Goal: Information Seeking & Learning: Learn about a topic

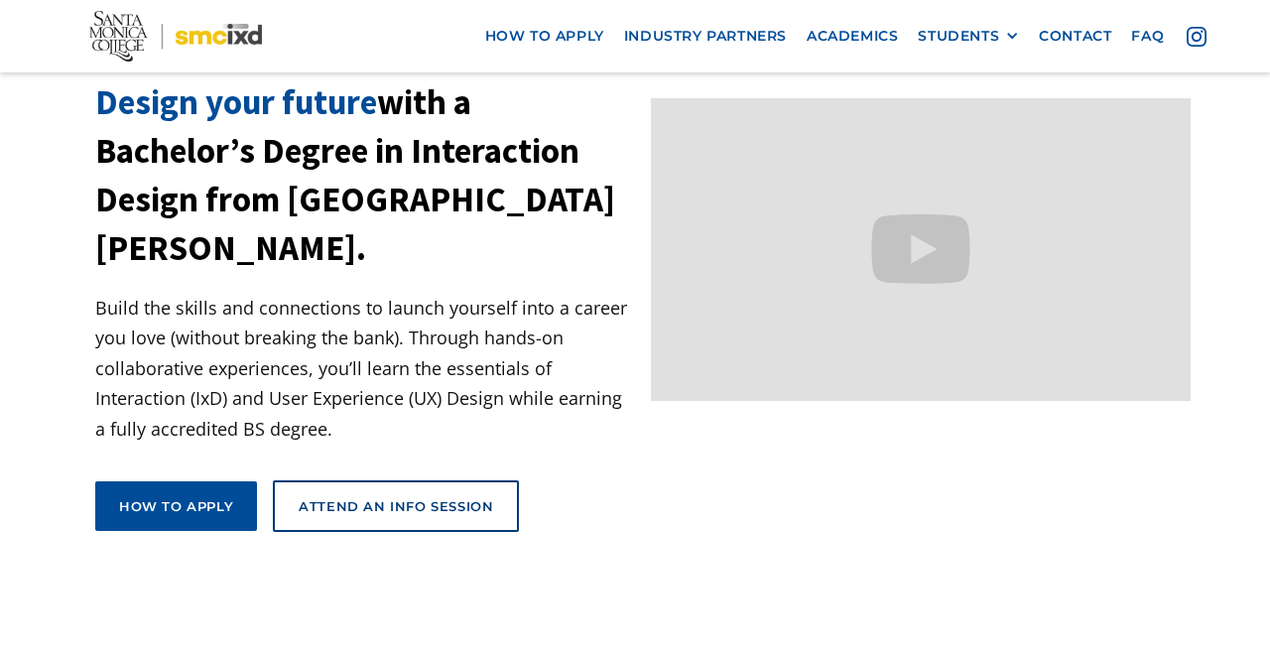
scroll to position [128, 0]
click at [862, 37] on link "Academics" at bounding box center [851, 36] width 111 height 37
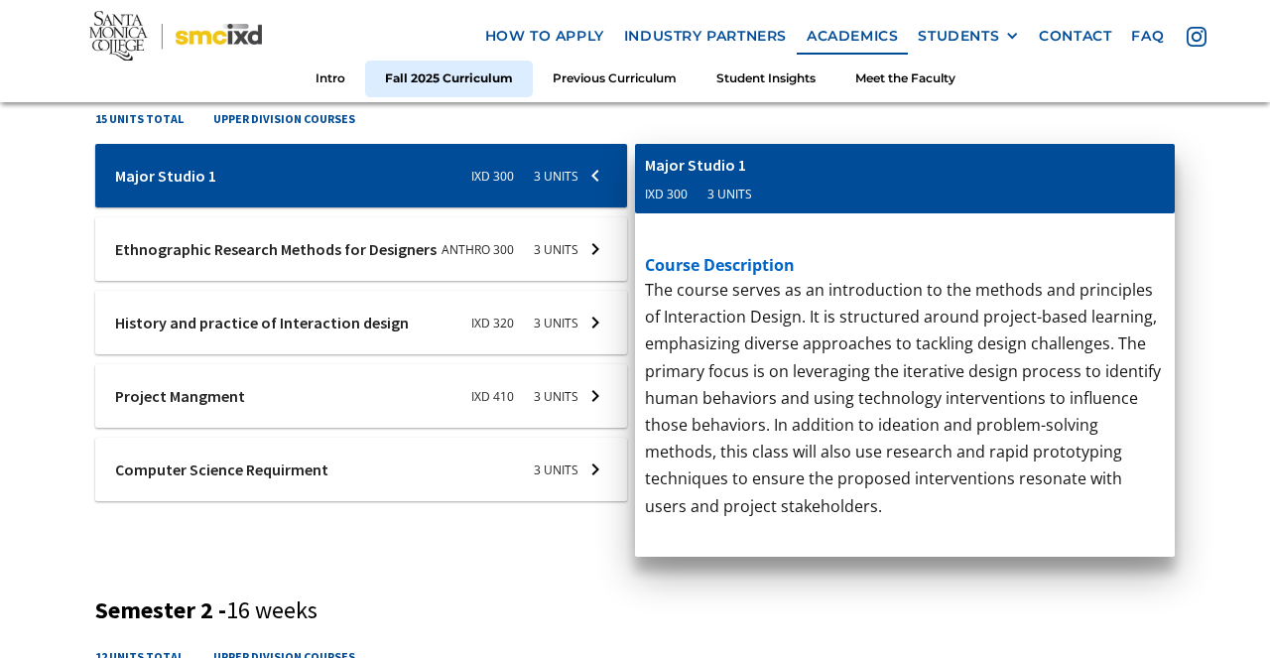
scroll to position [834, 0]
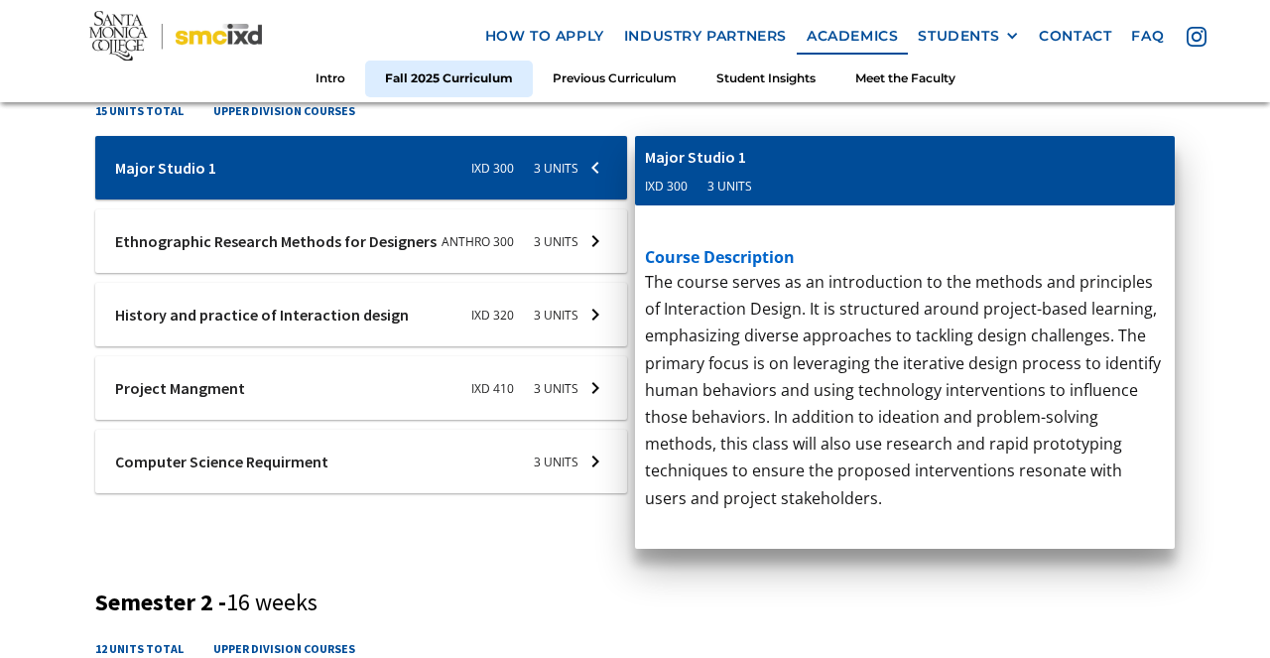
click at [514, 477] on div at bounding box center [361, 460] width 532 height 63
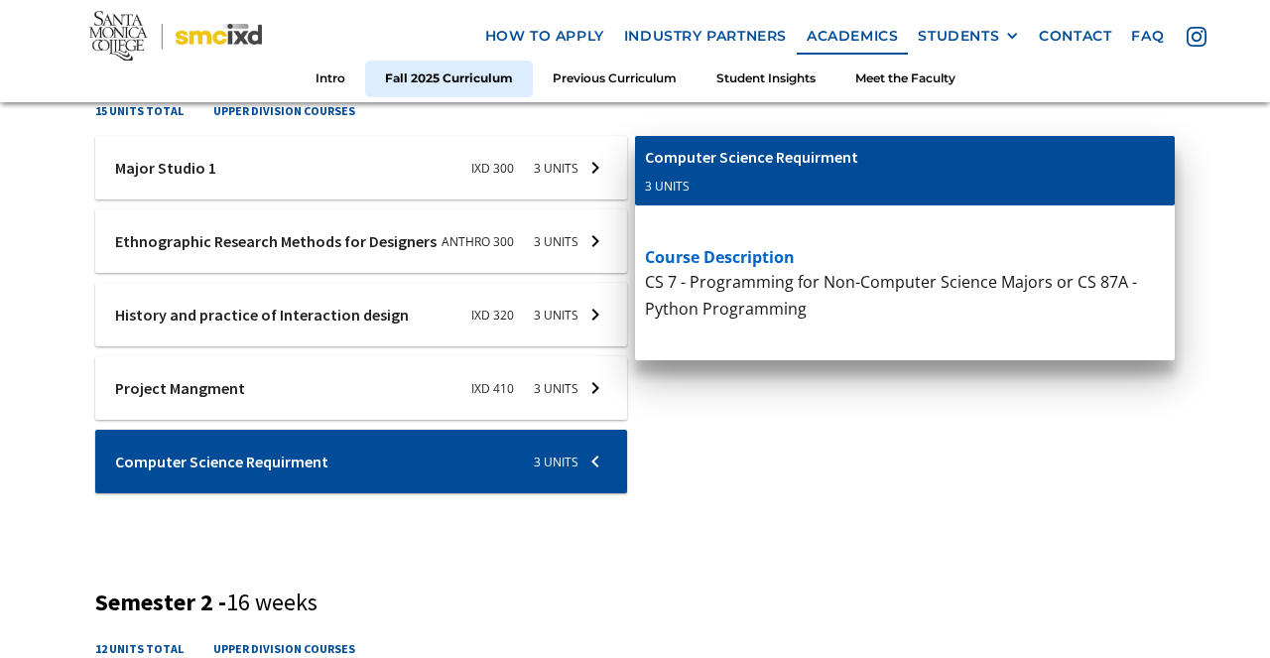
click at [549, 381] on div at bounding box center [361, 387] width 532 height 63
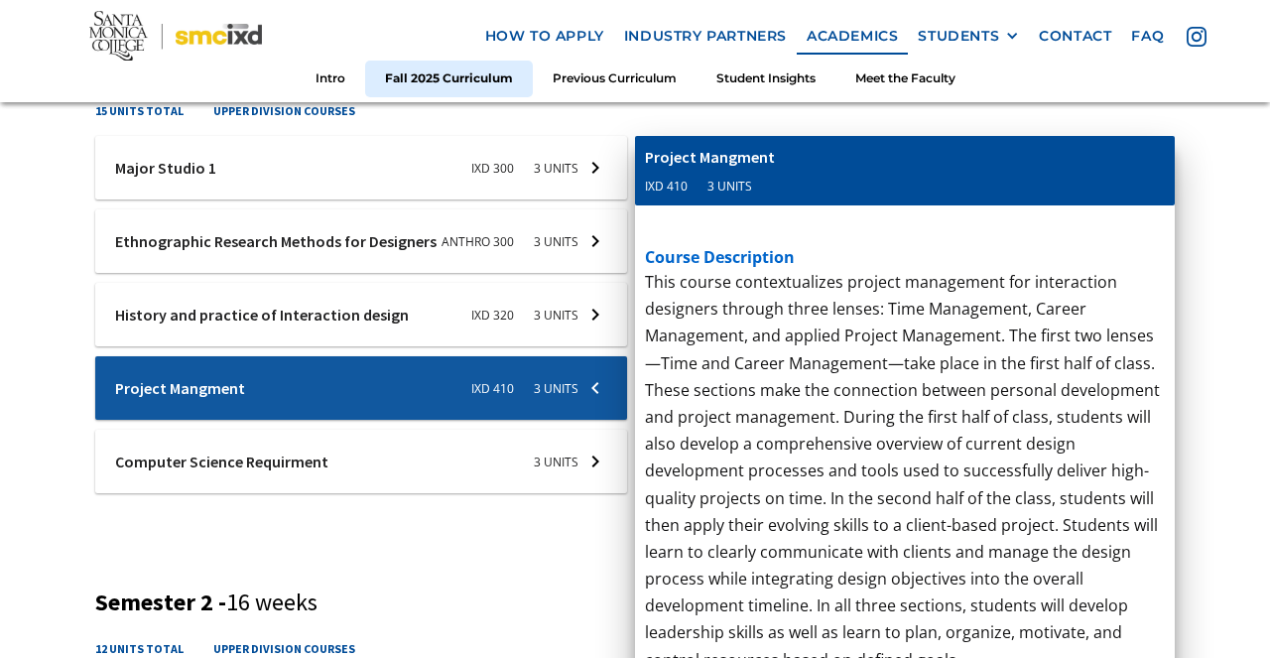
click at [568, 298] on div at bounding box center [361, 314] width 532 height 63
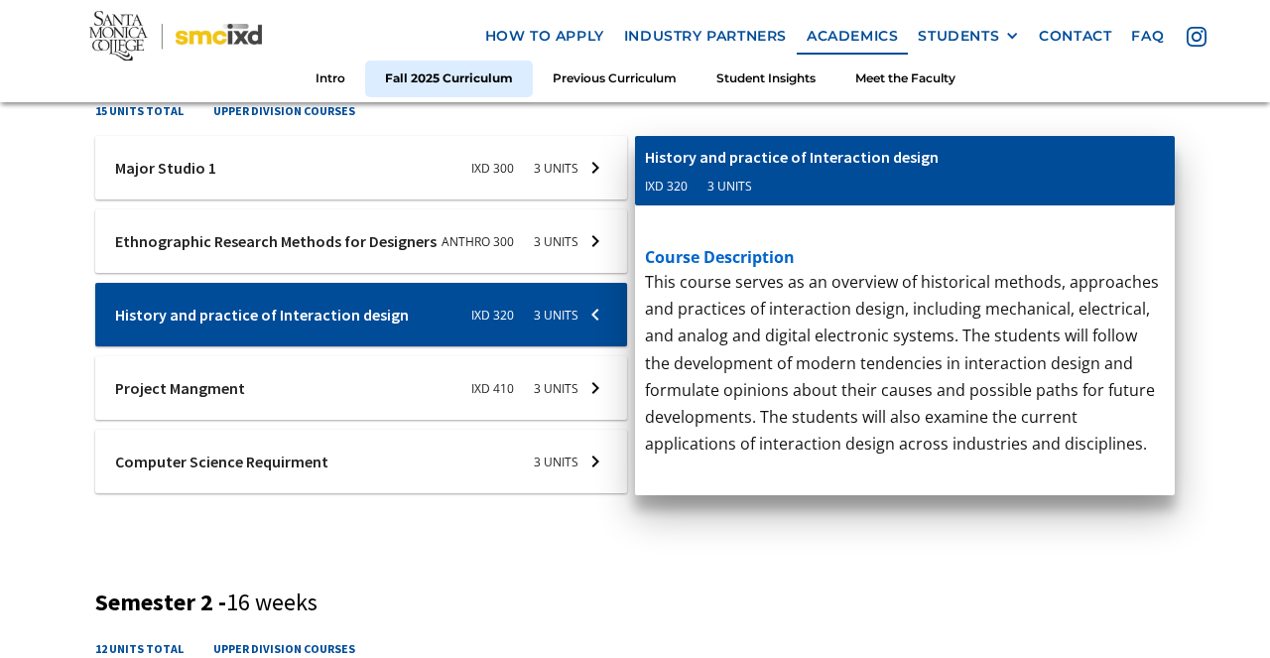
click at [584, 217] on div at bounding box center [361, 240] width 532 height 63
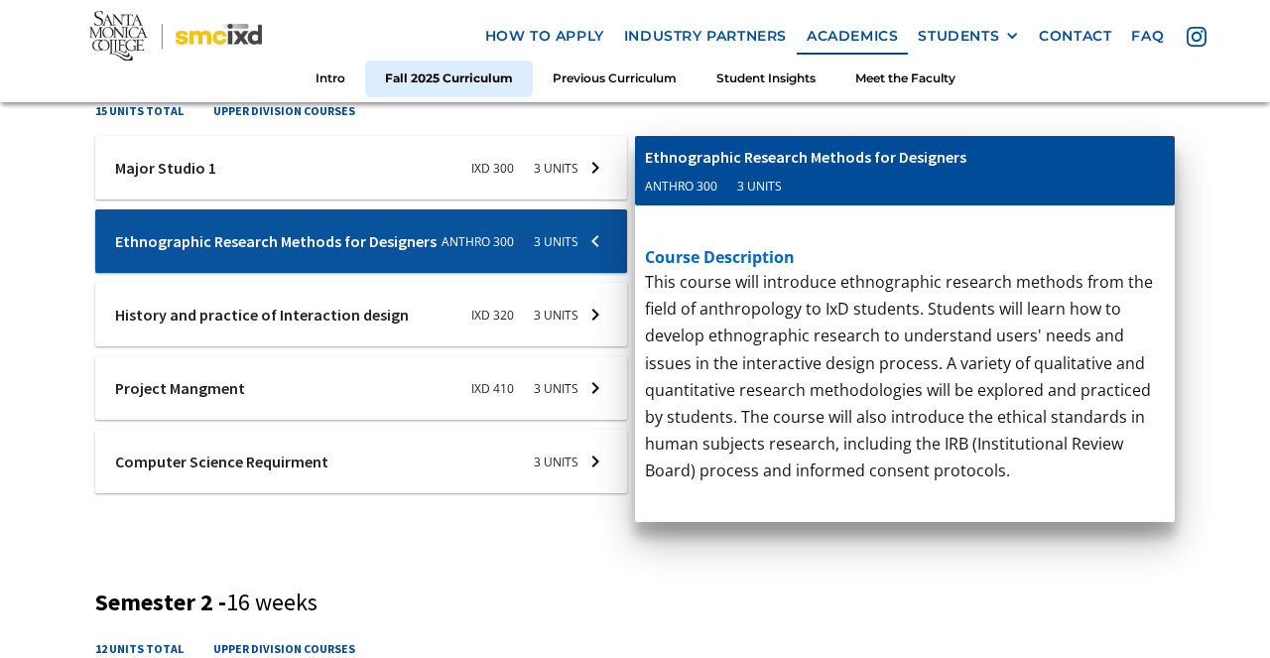
click at [592, 179] on div at bounding box center [361, 167] width 532 height 63
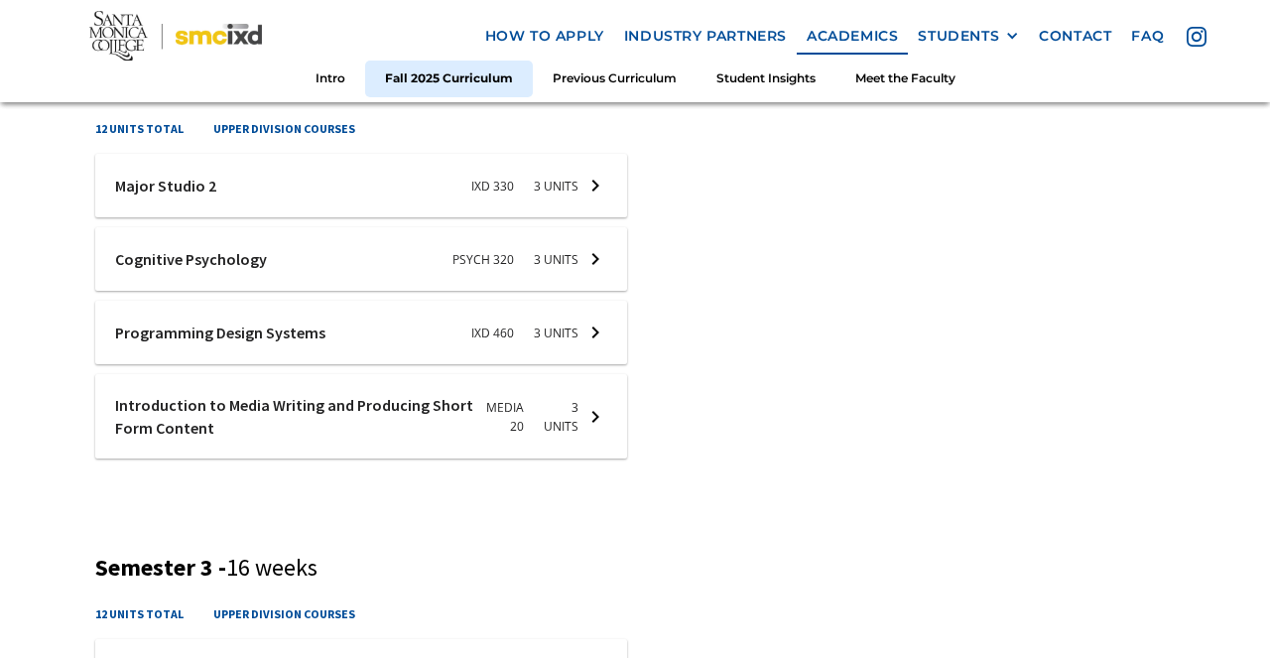
scroll to position [1354, 0]
click at [549, 189] on div at bounding box center [361, 185] width 532 height 63
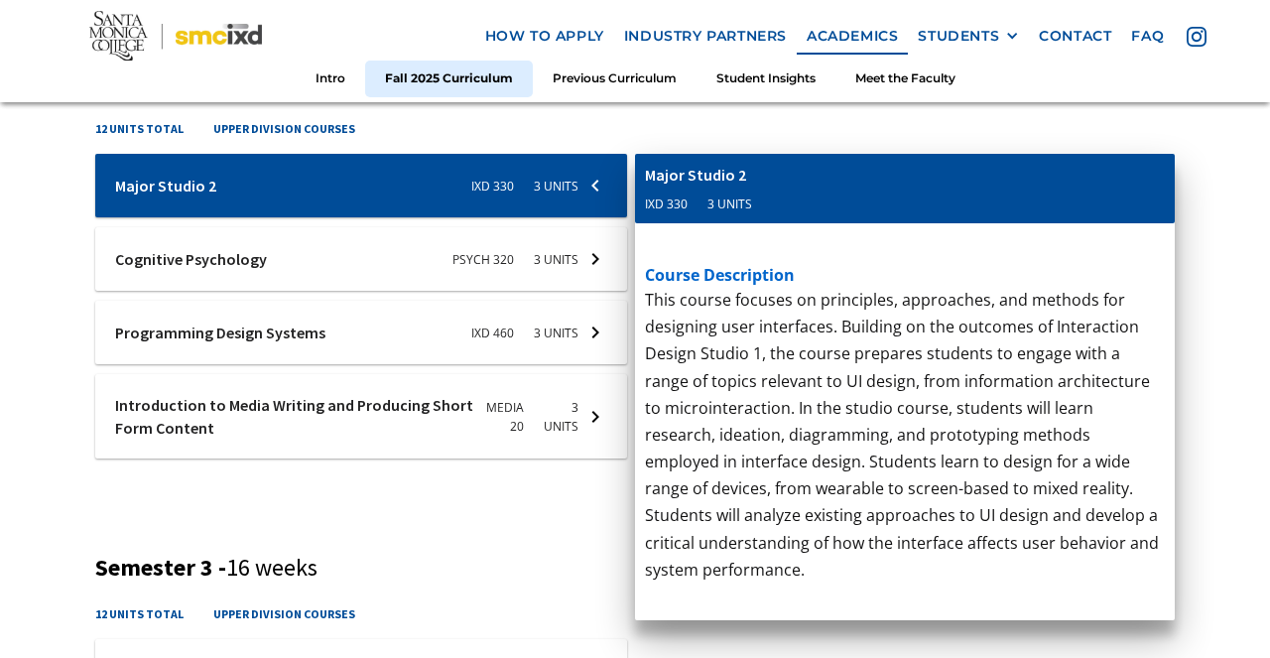
click at [532, 256] on div at bounding box center [361, 258] width 532 height 63
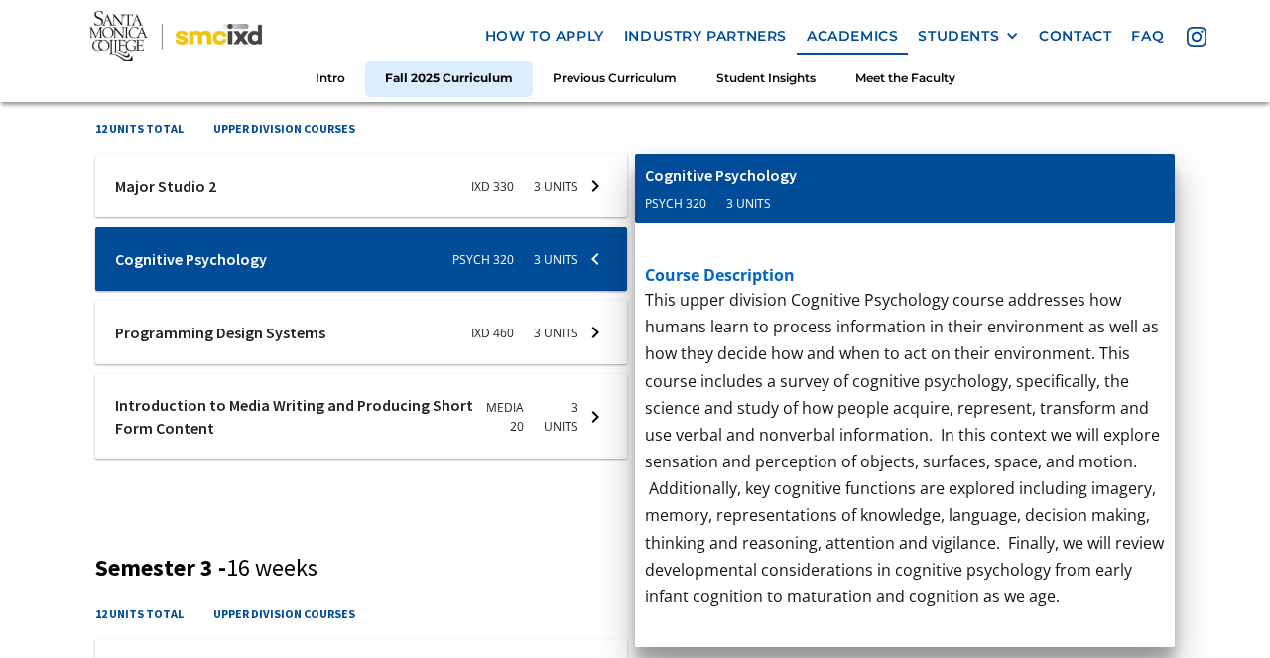
click at [519, 317] on div at bounding box center [361, 332] width 532 height 63
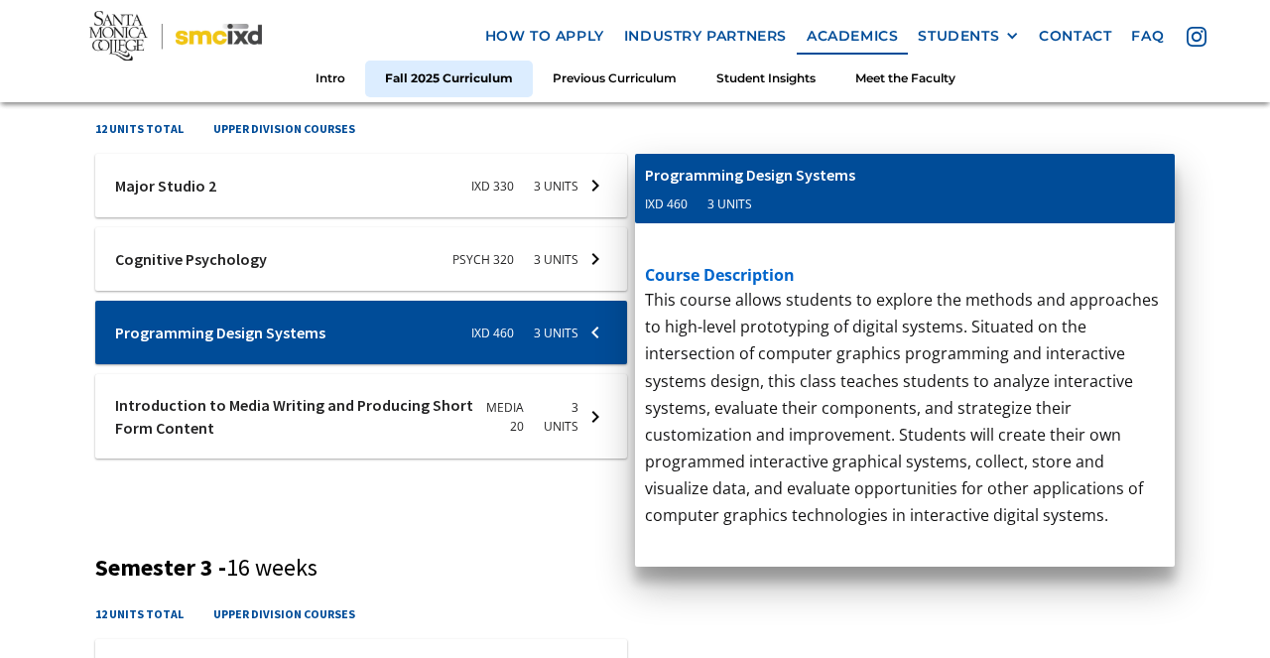
click at [509, 403] on div at bounding box center [361, 416] width 532 height 84
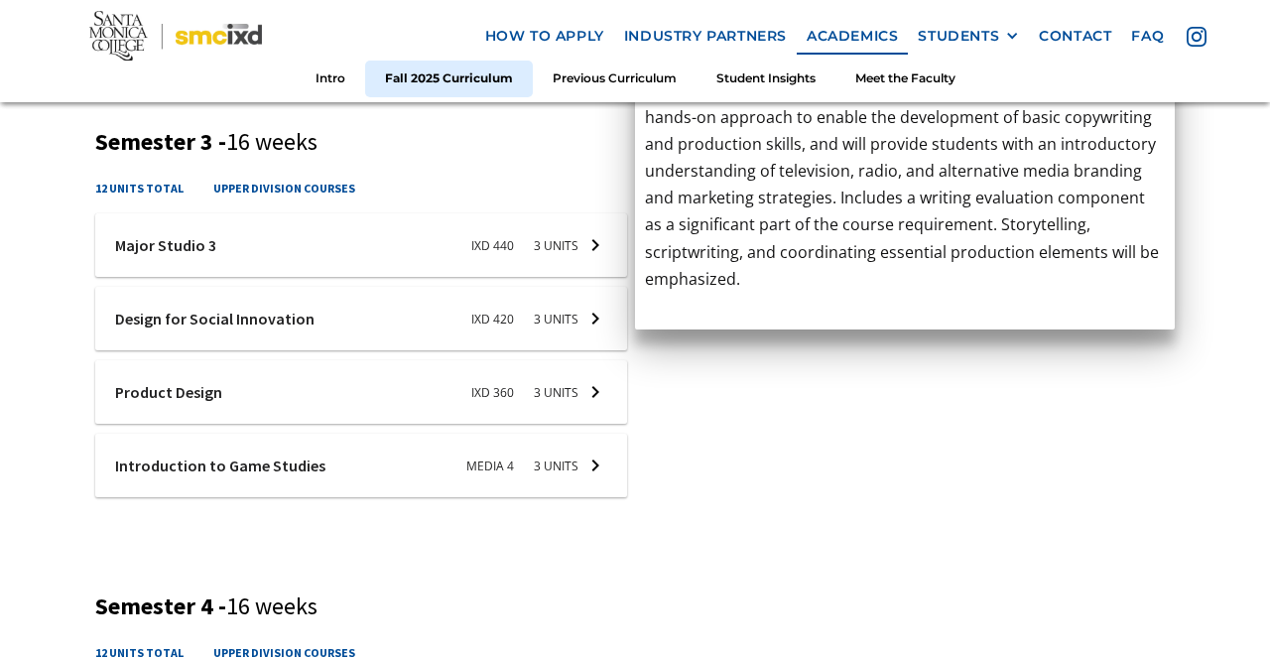
scroll to position [1786, 0]
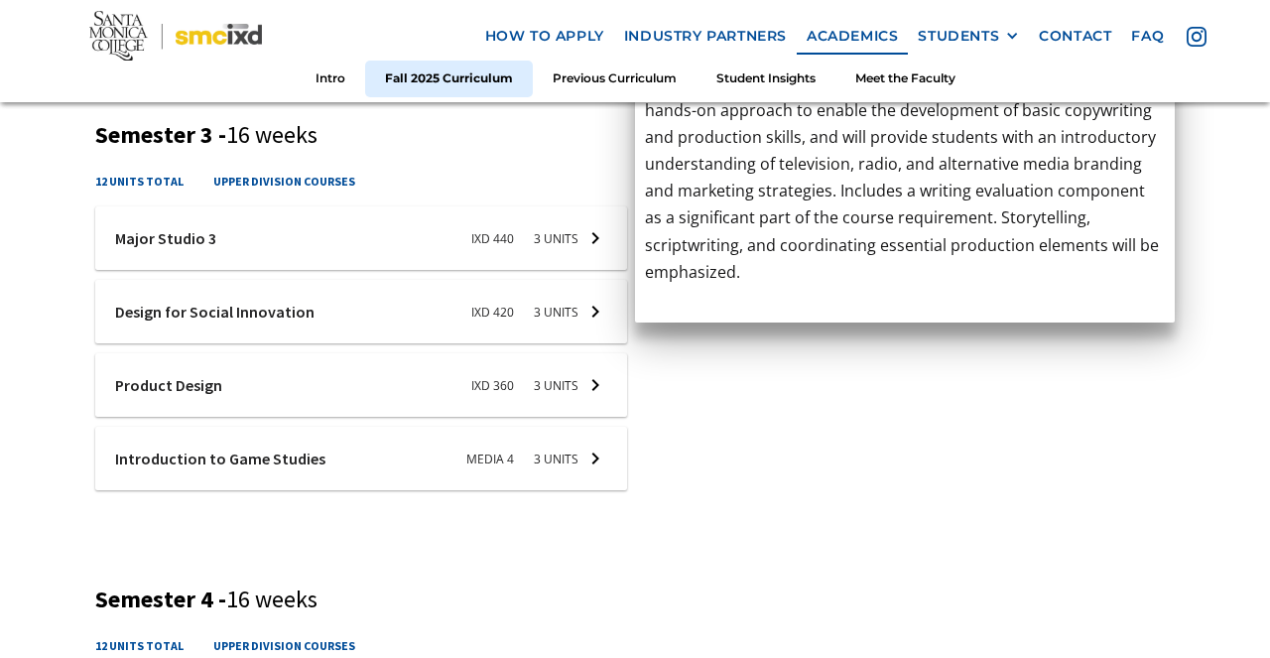
click at [530, 228] on div at bounding box center [361, 237] width 532 height 63
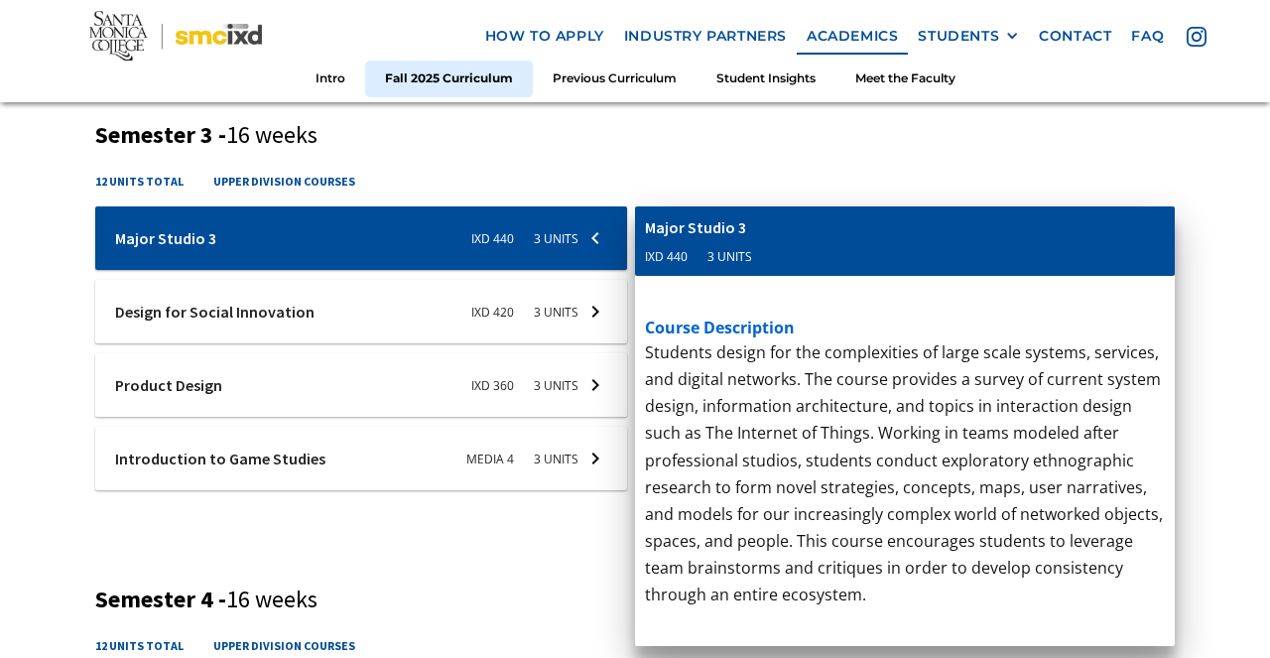
click at [520, 298] on div at bounding box center [361, 311] width 532 height 63
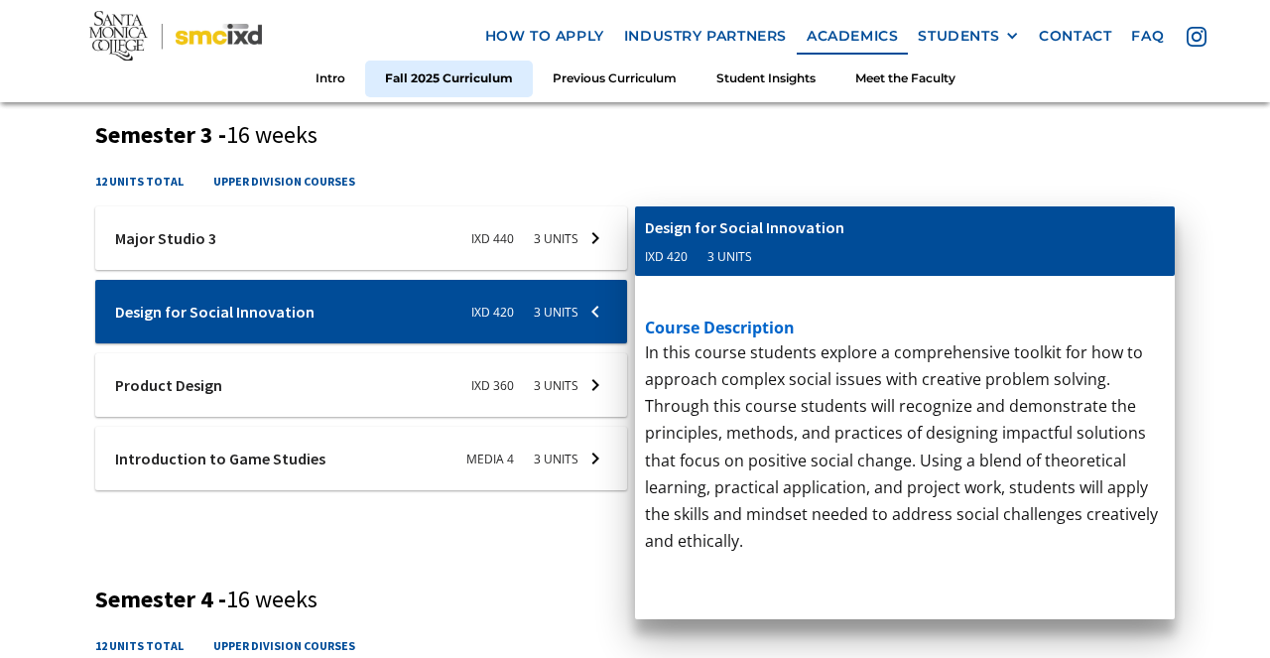
click at [501, 361] on div at bounding box center [361, 384] width 532 height 63
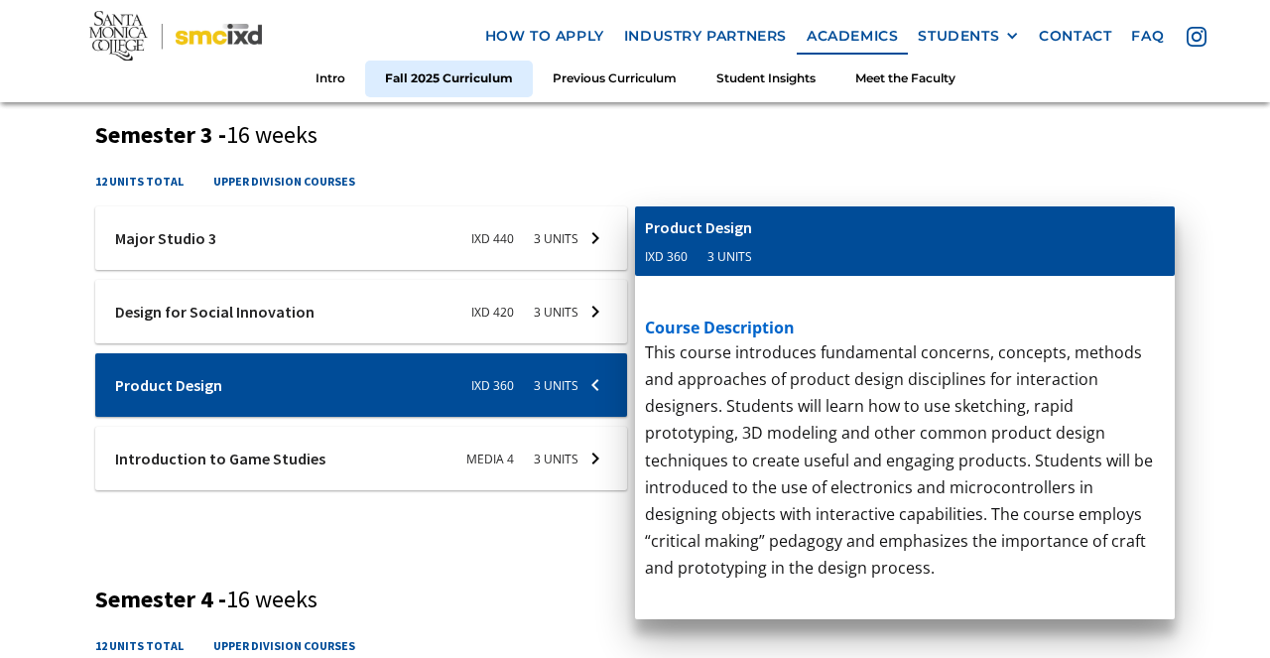
click at [495, 439] on div at bounding box center [361, 458] width 532 height 63
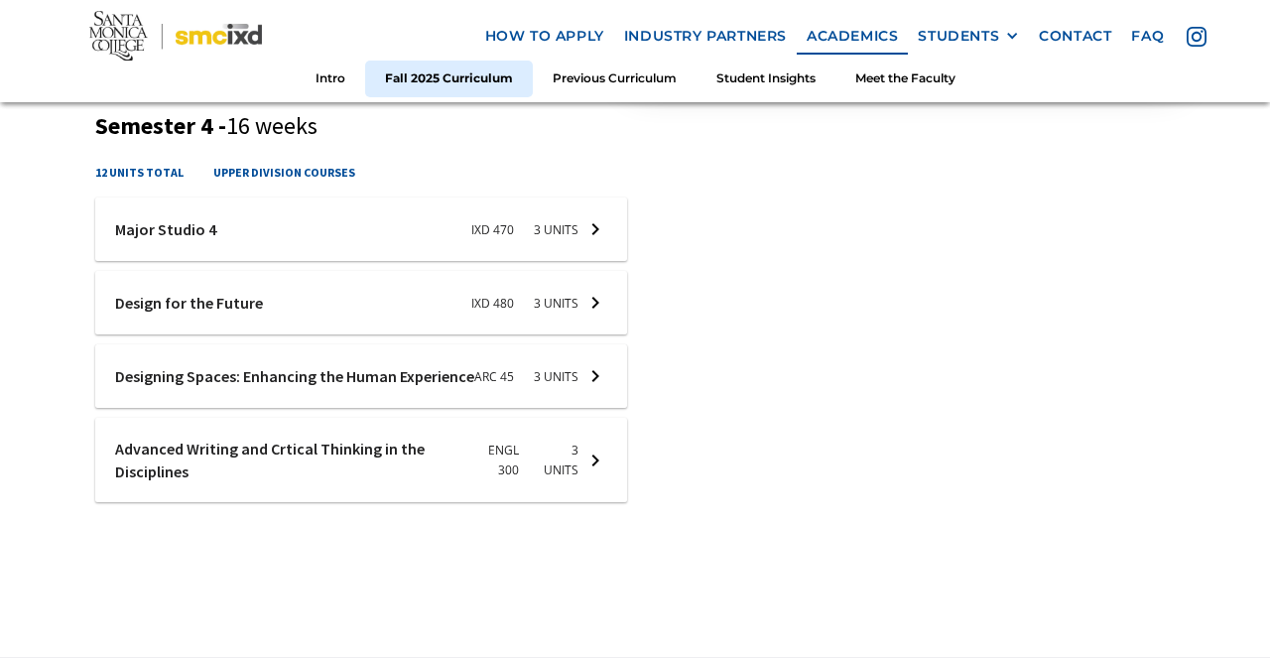
scroll to position [2261, 0]
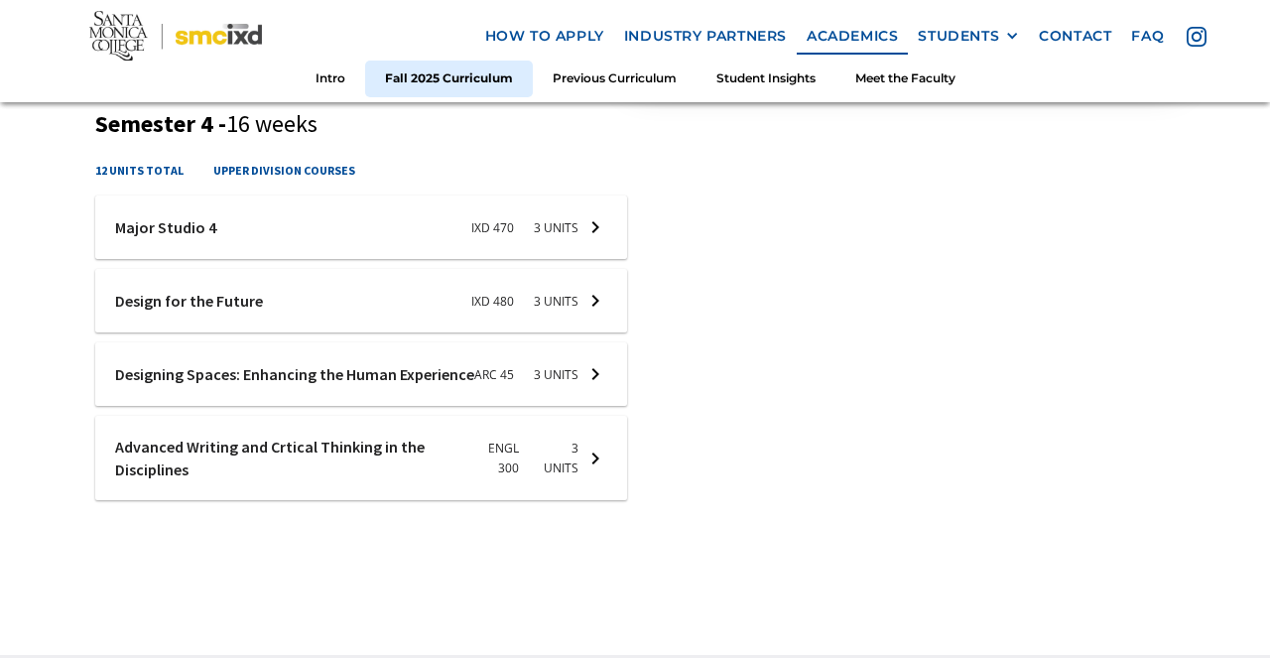
click at [555, 232] on div at bounding box center [361, 226] width 532 height 63
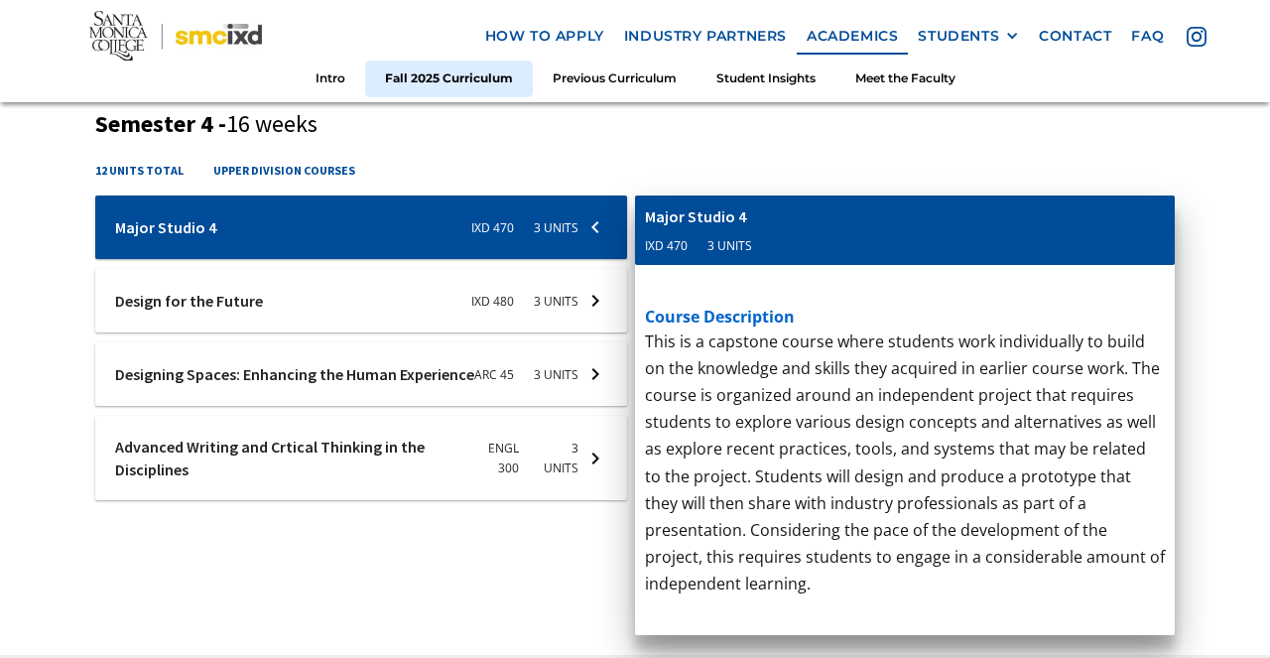
click at [537, 299] on div at bounding box center [361, 300] width 532 height 63
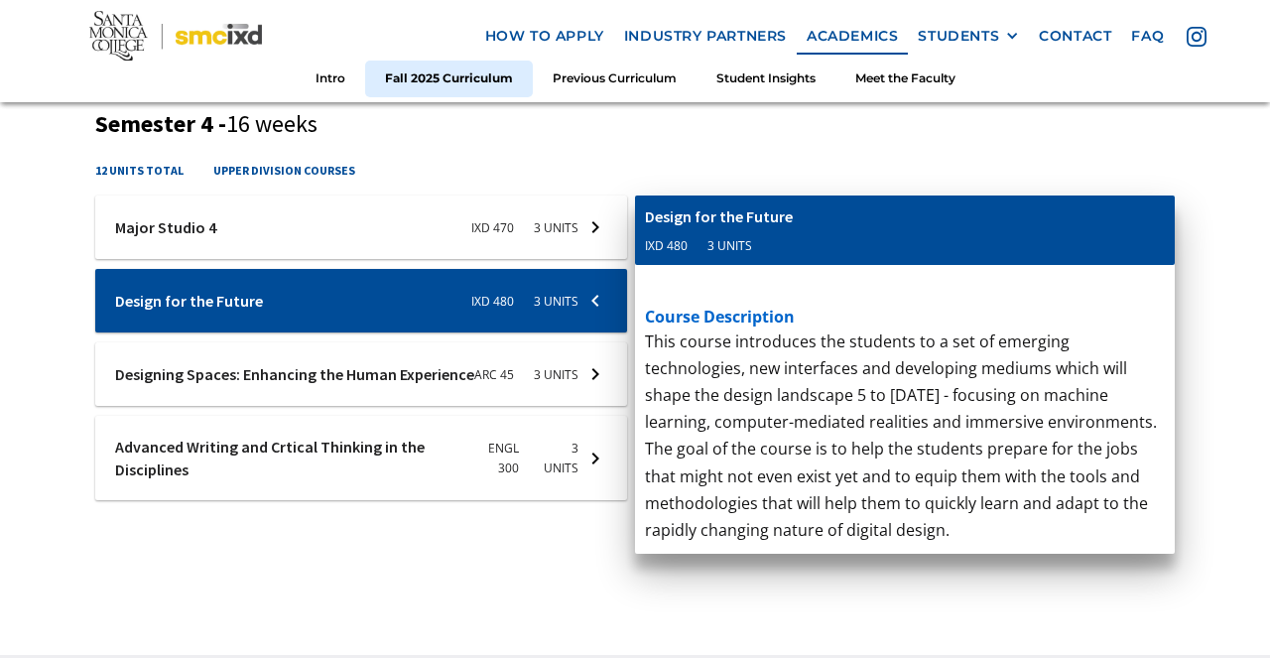
click at [528, 366] on div at bounding box center [361, 373] width 532 height 63
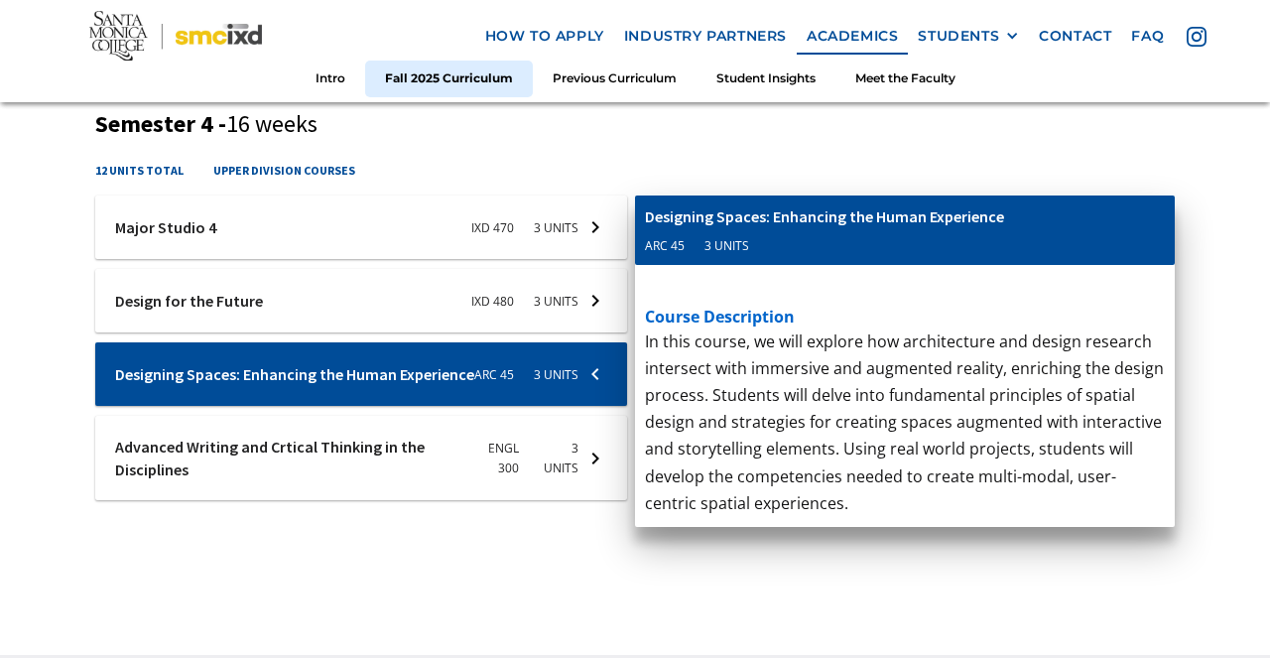
click at [500, 464] on div at bounding box center [361, 458] width 532 height 84
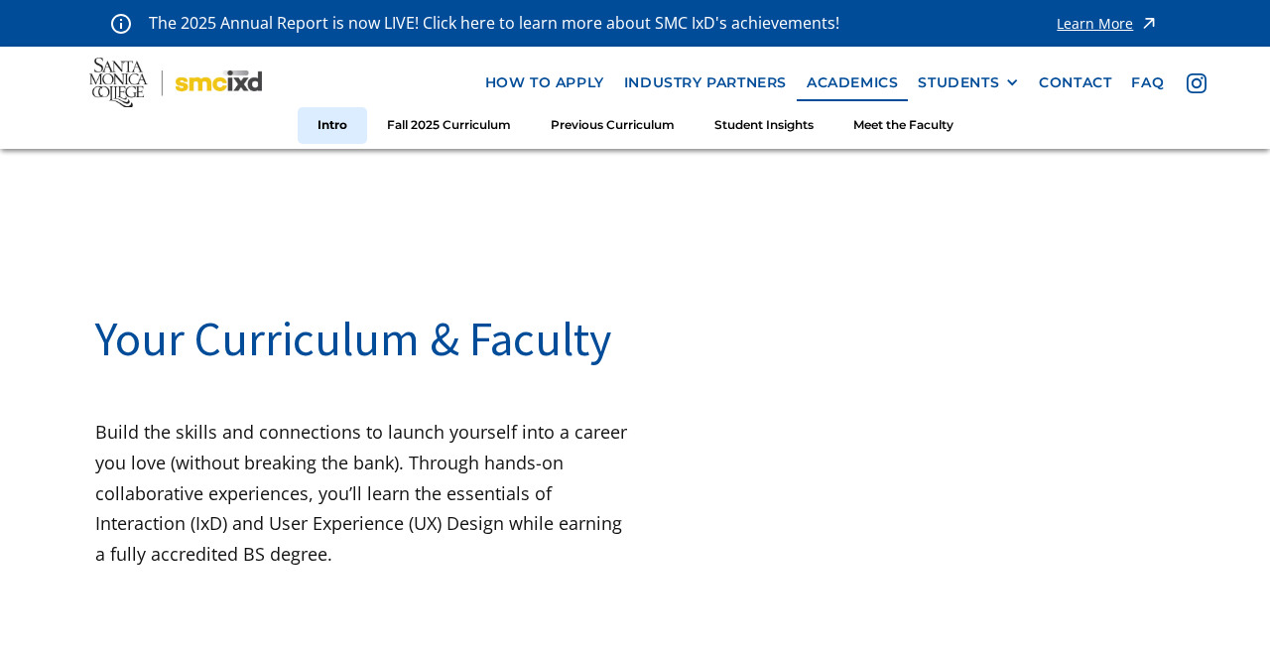
scroll to position [0, 0]
click at [478, 116] on link "Fall 2025 Curriculum" at bounding box center [449, 125] width 164 height 37
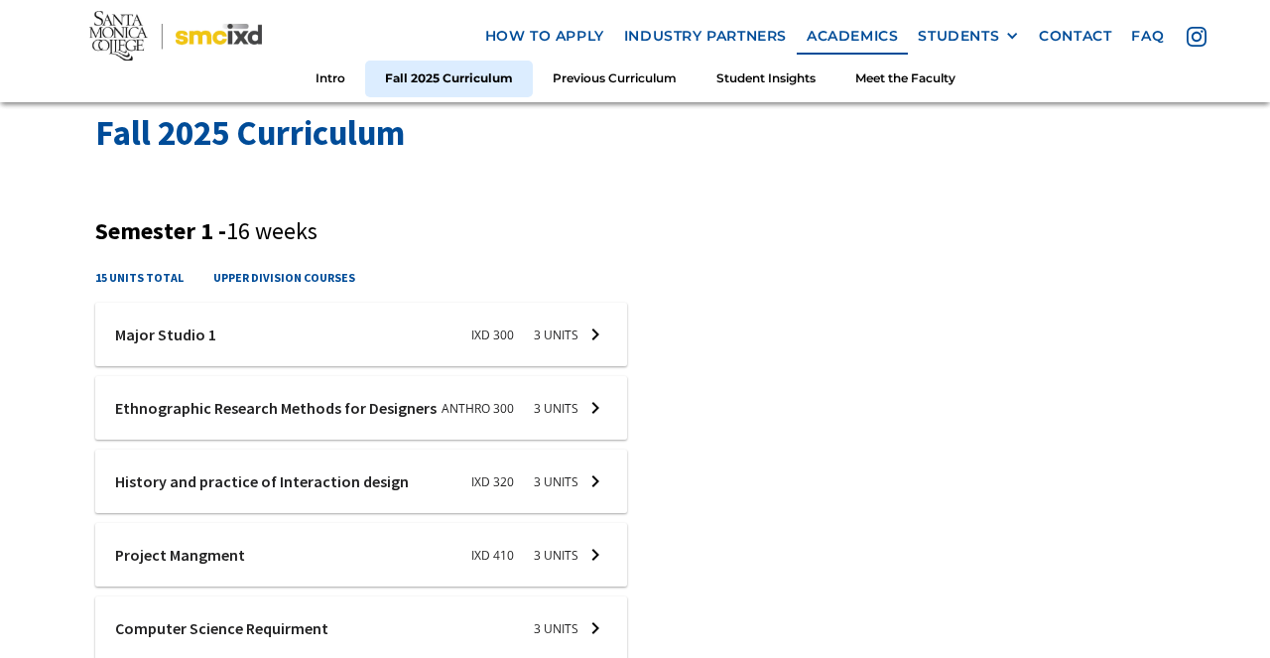
scroll to position [673, 0]
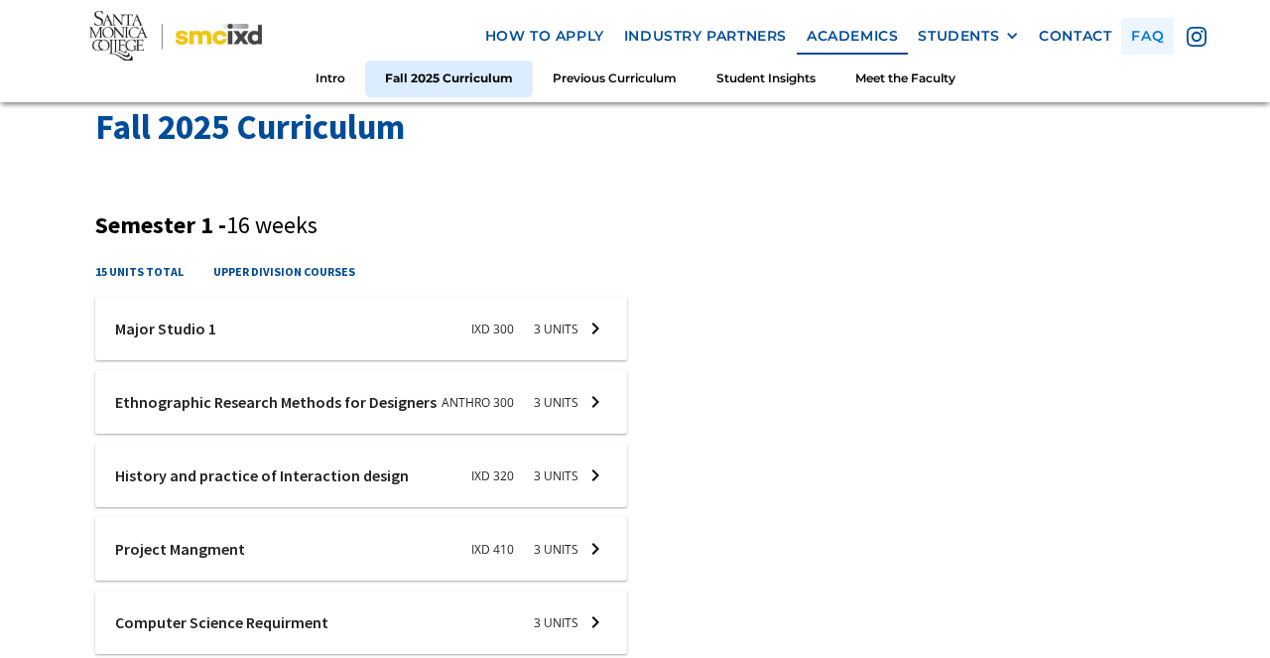
click at [1157, 41] on link "faq" at bounding box center [1147, 36] width 53 height 37
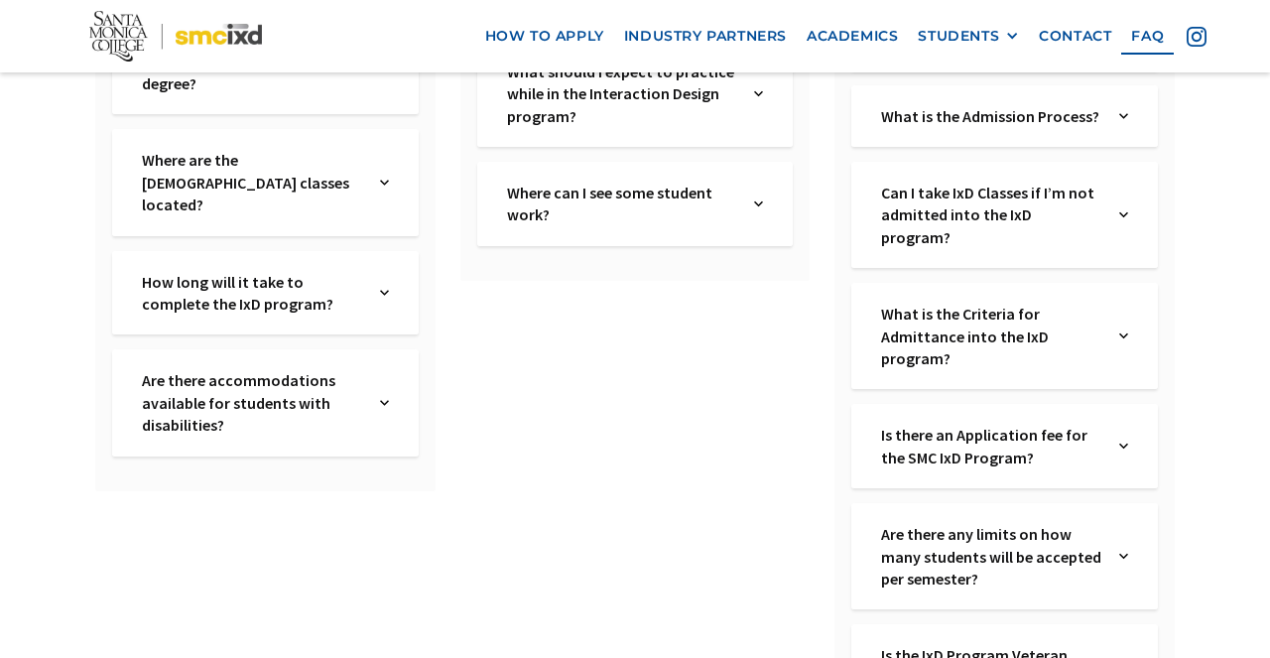
scroll to position [710, 0]
click at [374, 250] on div "How long will it take to complete the IxD program? Text Link" at bounding box center [265, 292] width 306 height 84
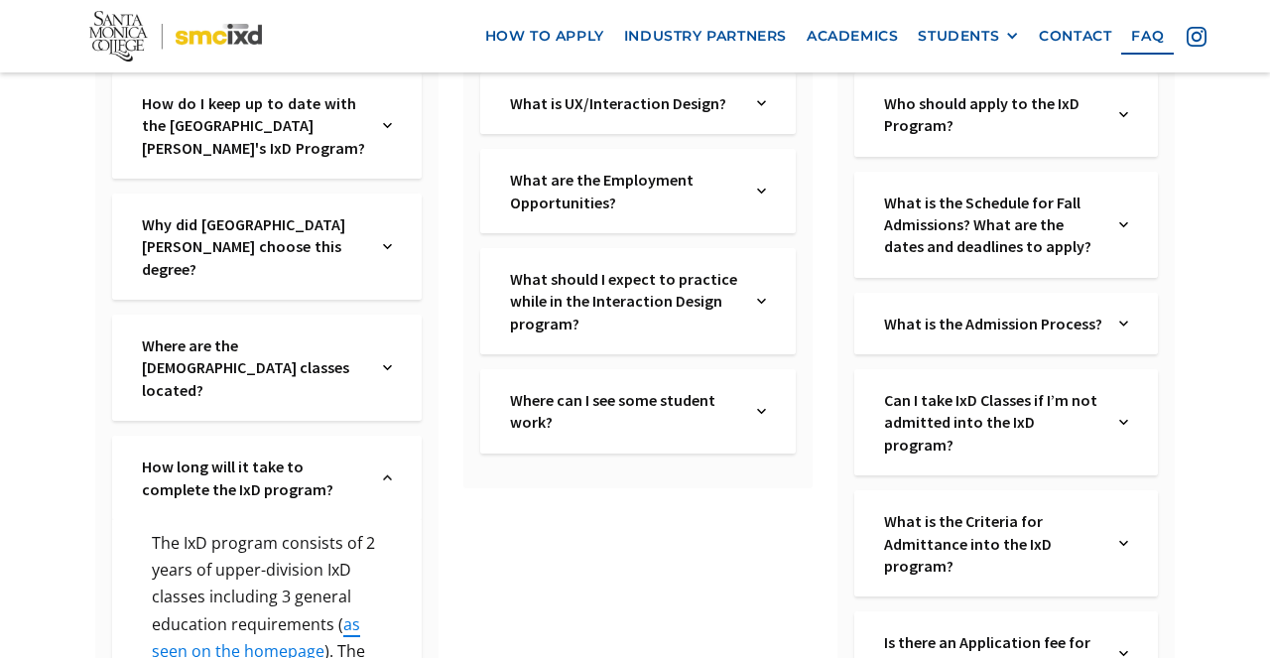
scroll to position [445, 0]
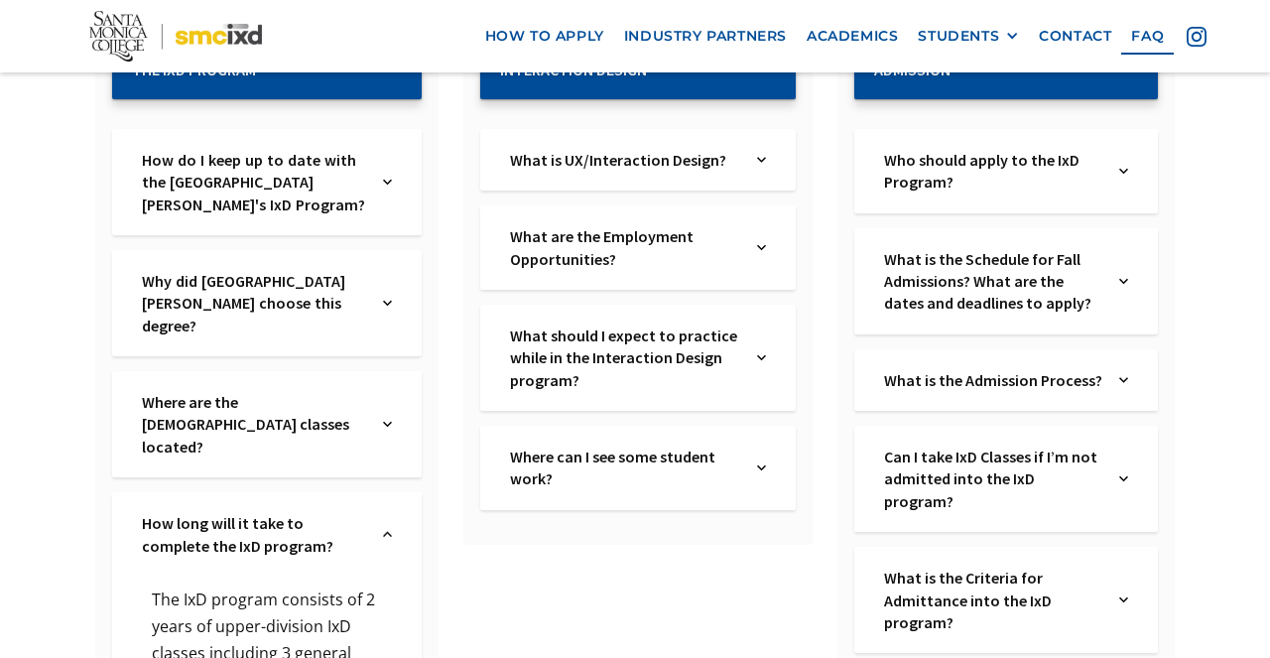
click at [372, 371] on div "Where are the IxD classes located? Text Link" at bounding box center [266, 424] width 309 height 106
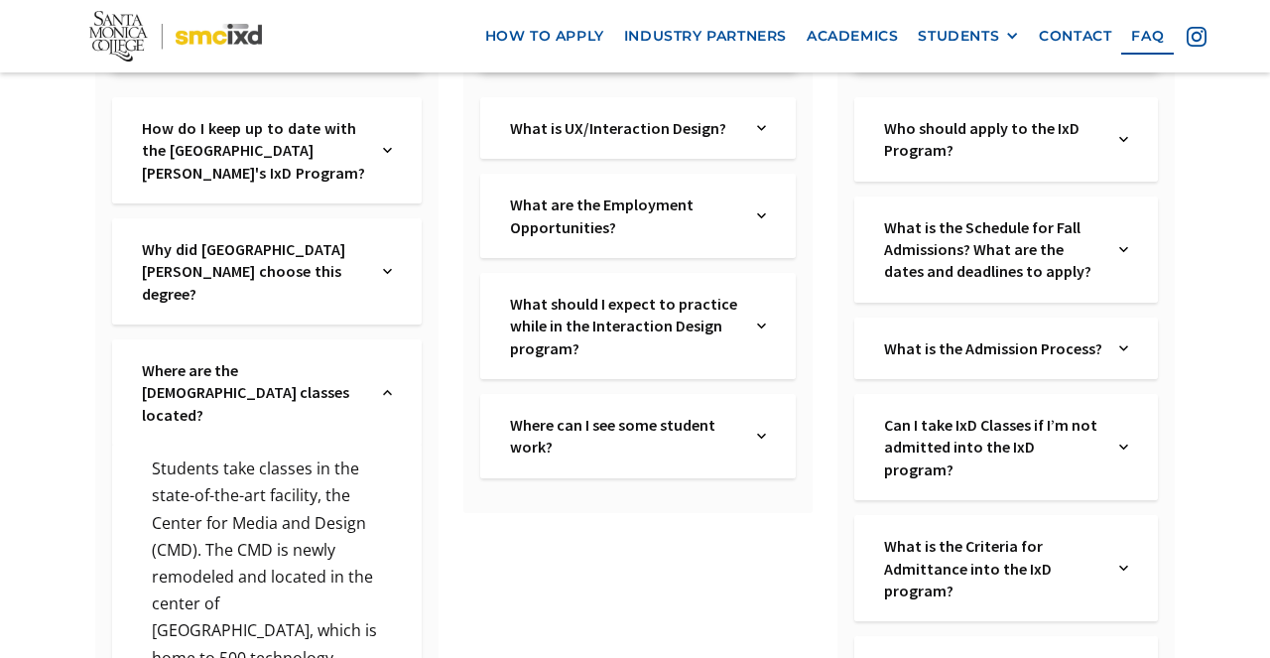
scroll to position [476, 0]
click at [371, 355] on div "Where are the IxD classes located? Text Link" at bounding box center [266, 393] width 309 height 106
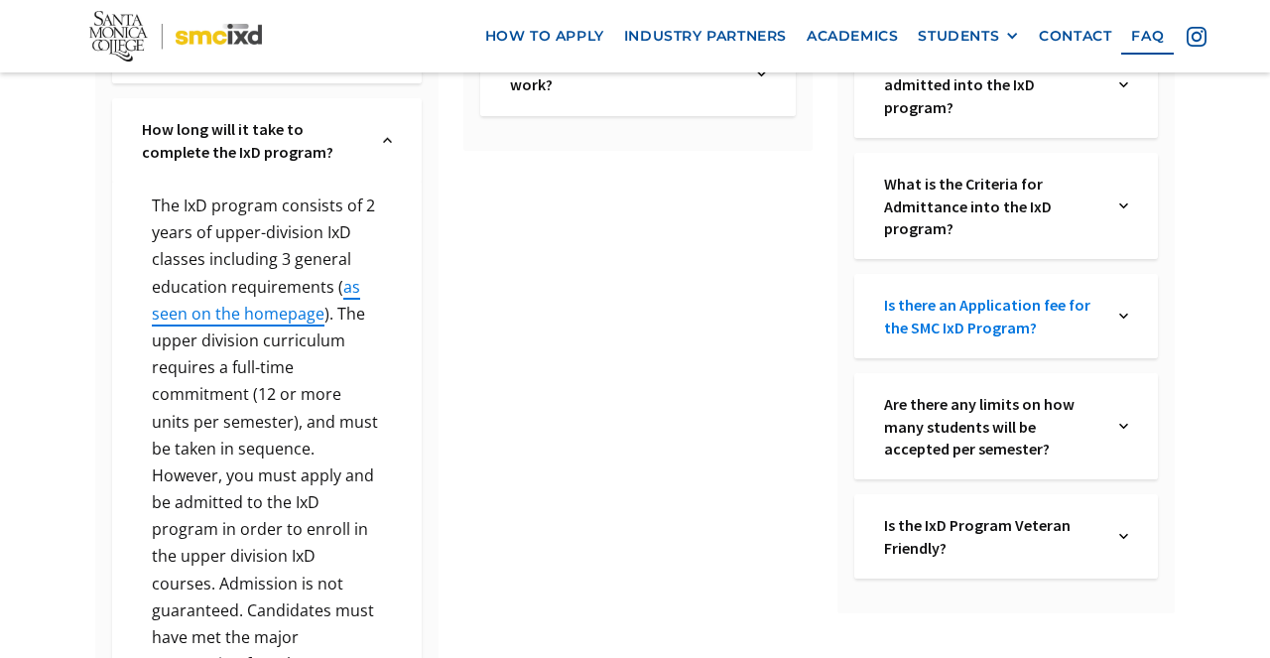
scroll to position [838, 0]
click at [984, 295] on link "Is there an Application fee for the SMC IxD Program?" at bounding box center [993, 317] width 219 height 45
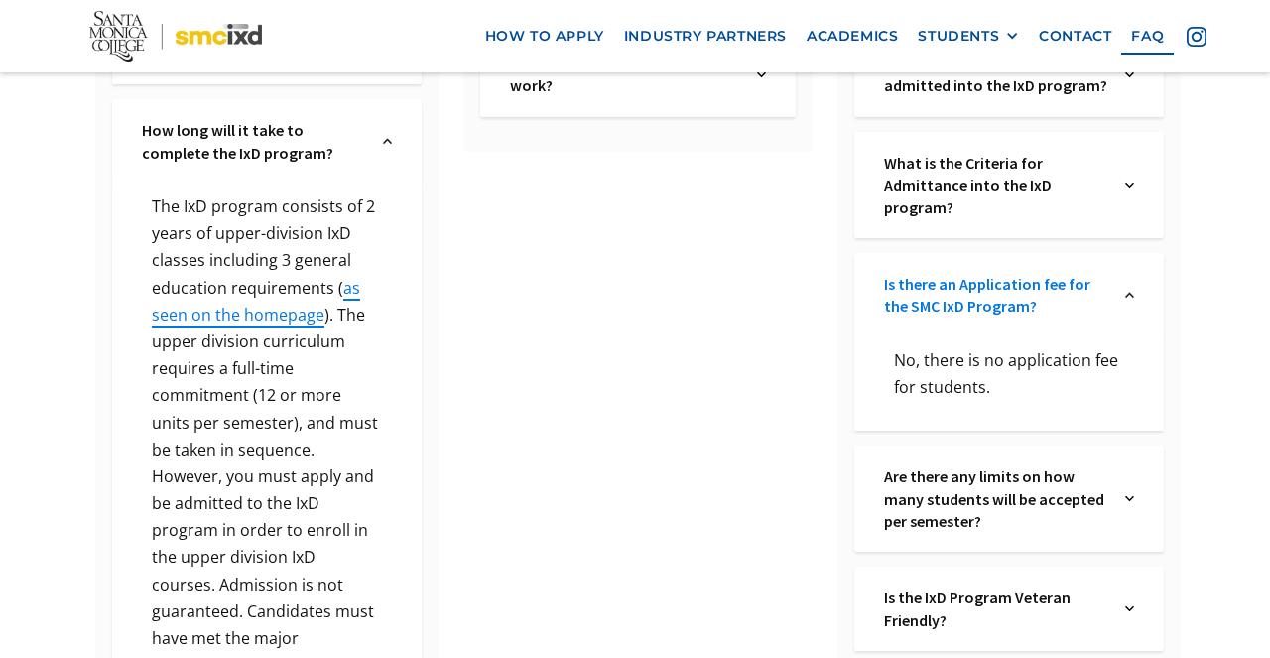
click at [984, 287] on link "Is there an Application fee for the SMC IxD Program?" at bounding box center [996, 295] width 225 height 45
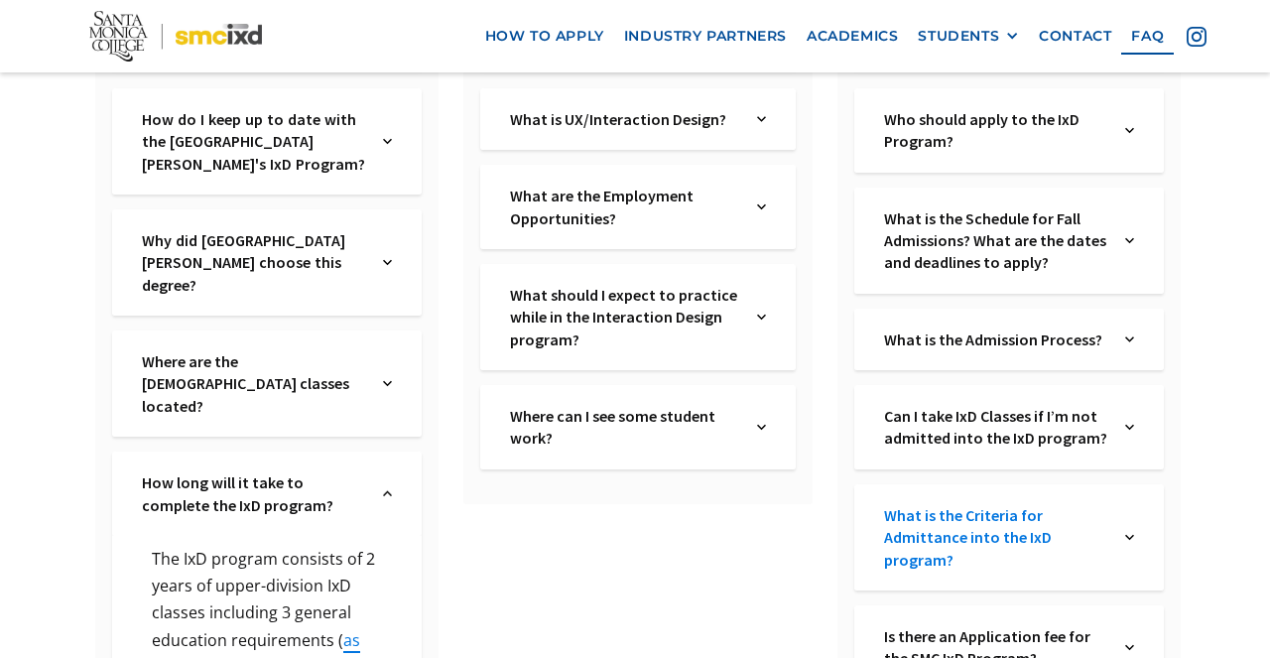
scroll to position [480, 0]
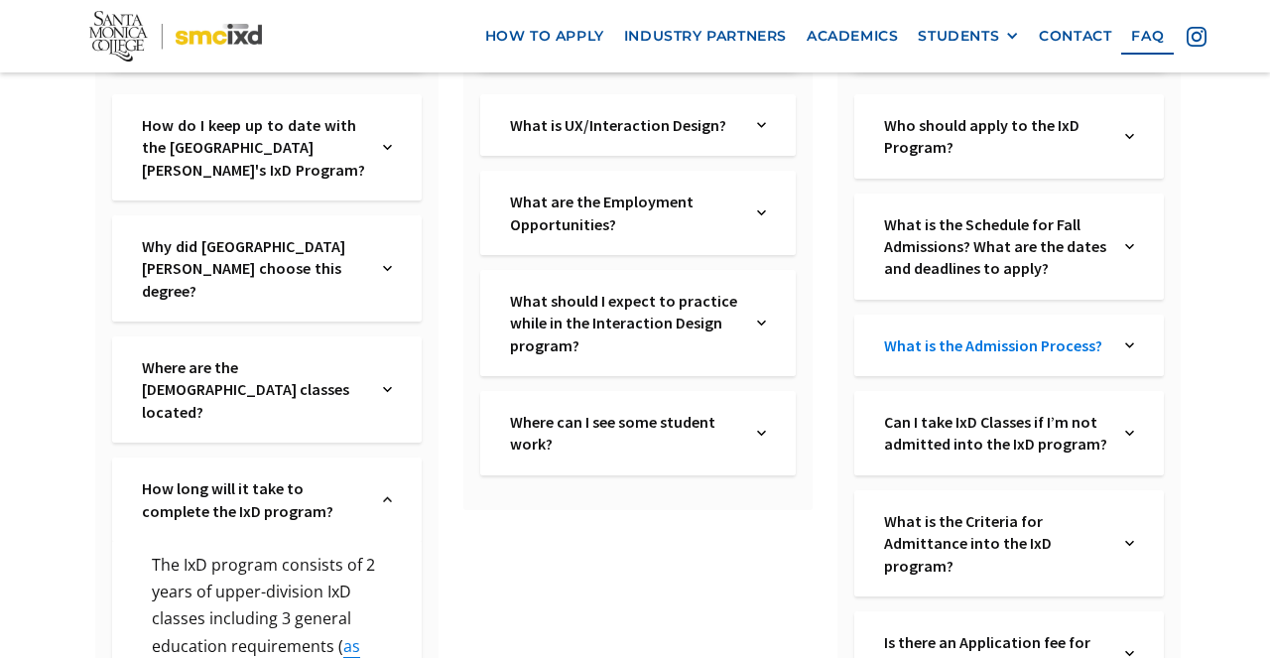
click at [975, 348] on link "What is the Admission Process?" at bounding box center [996, 345] width 225 height 22
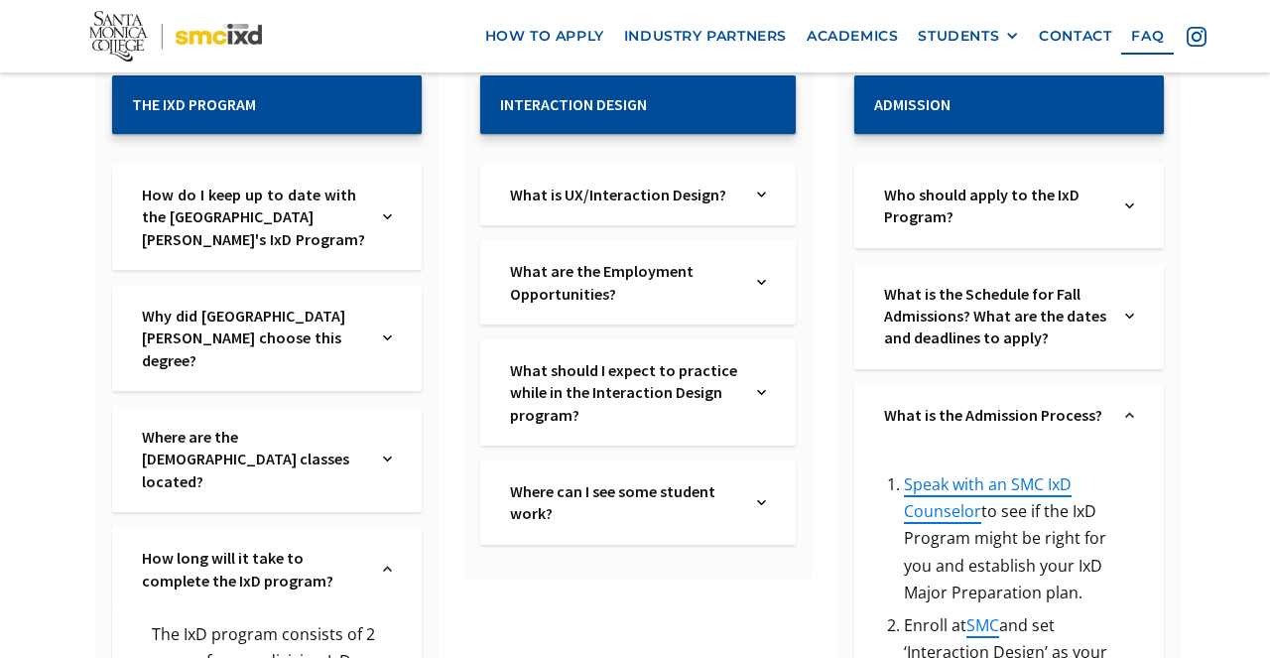
scroll to position [395, 0]
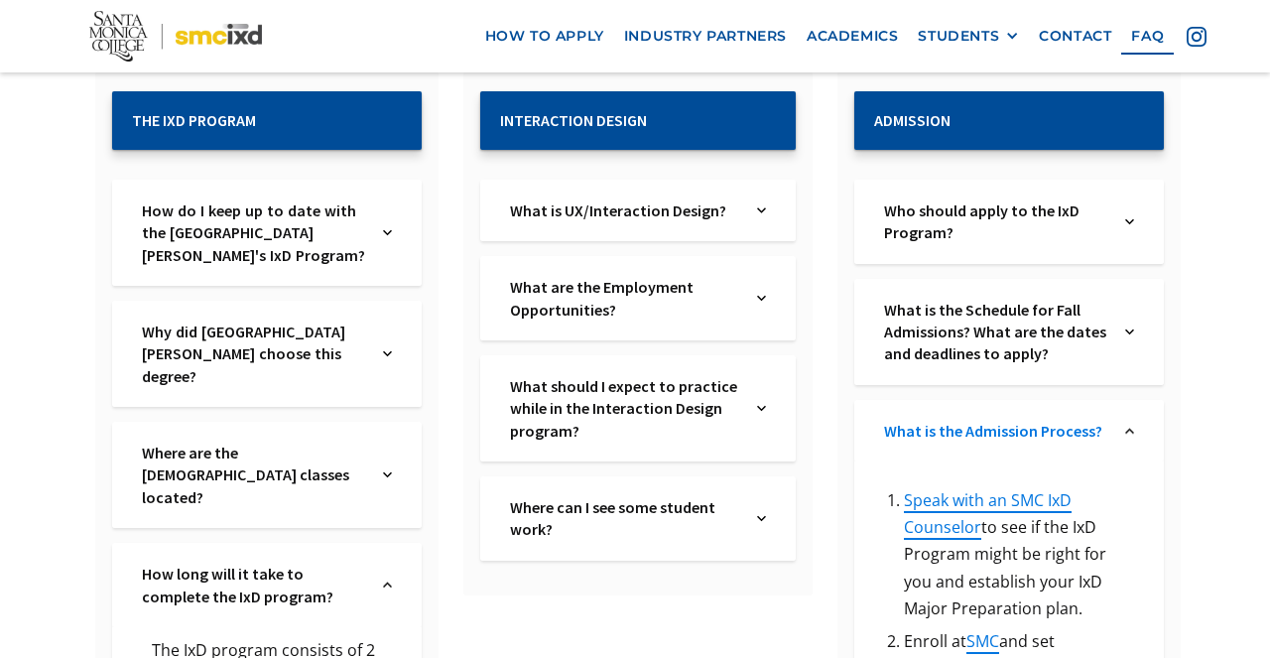
click at [1058, 425] on link "What is the Admission Process?" at bounding box center [996, 431] width 225 height 22
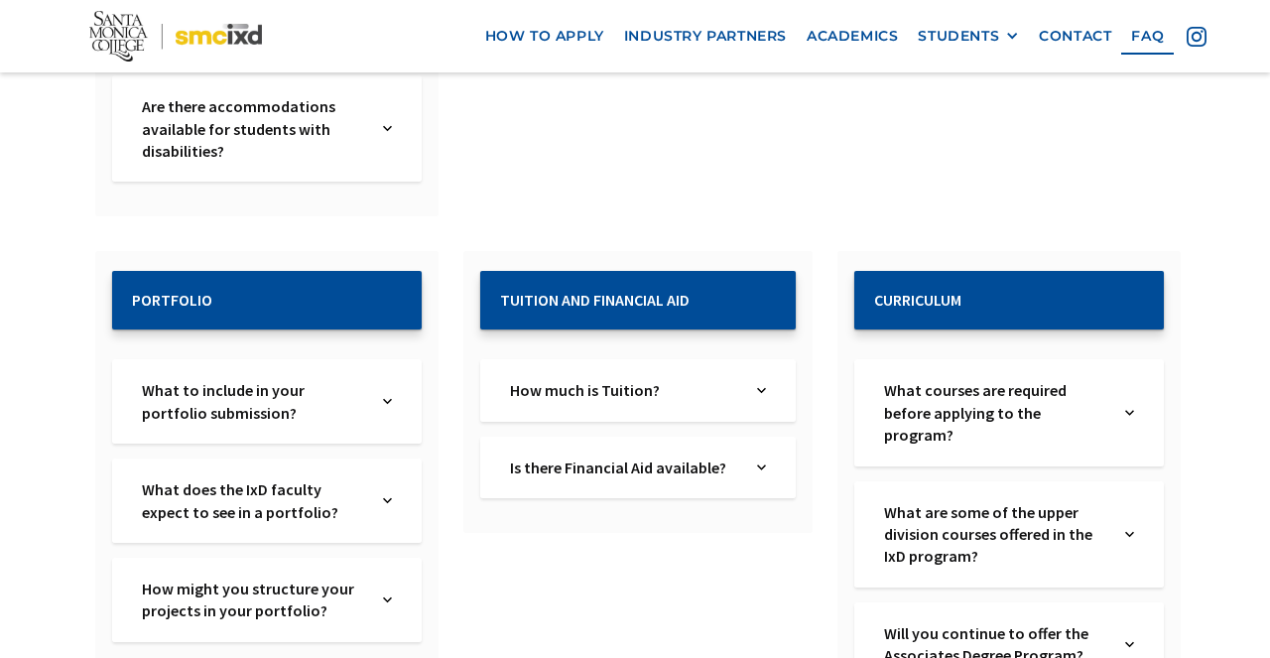
scroll to position [1734, 0]
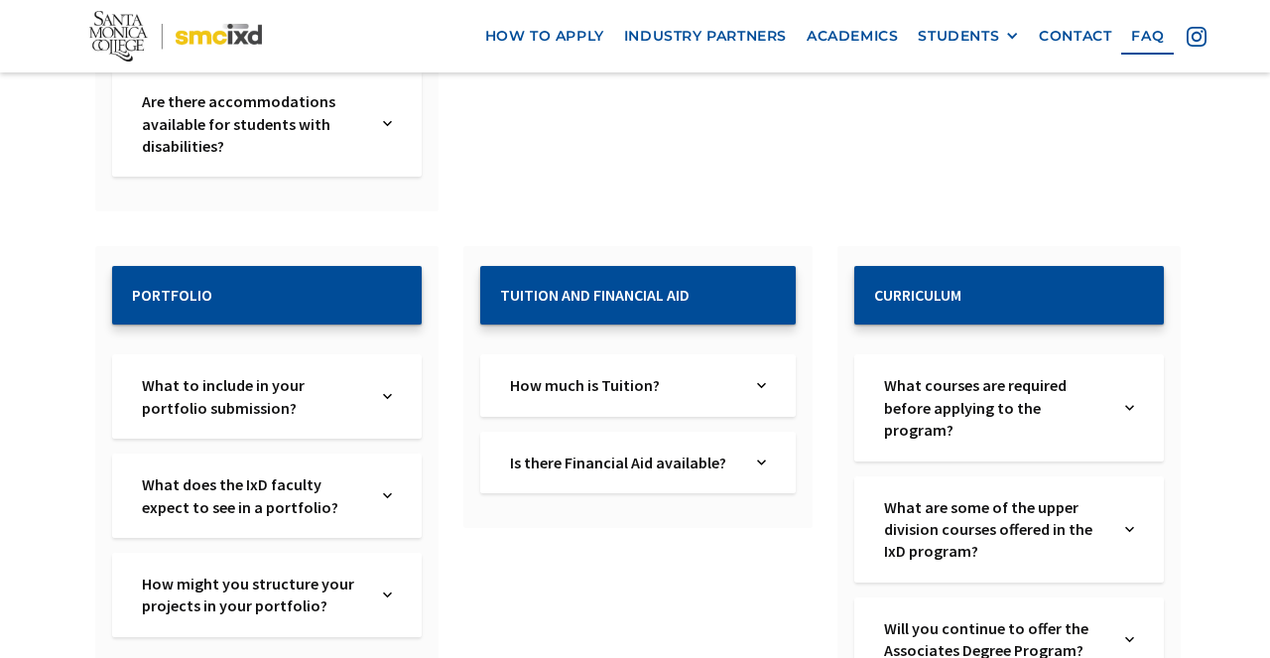
click at [757, 374] on img at bounding box center [761, 385] width 9 height 22
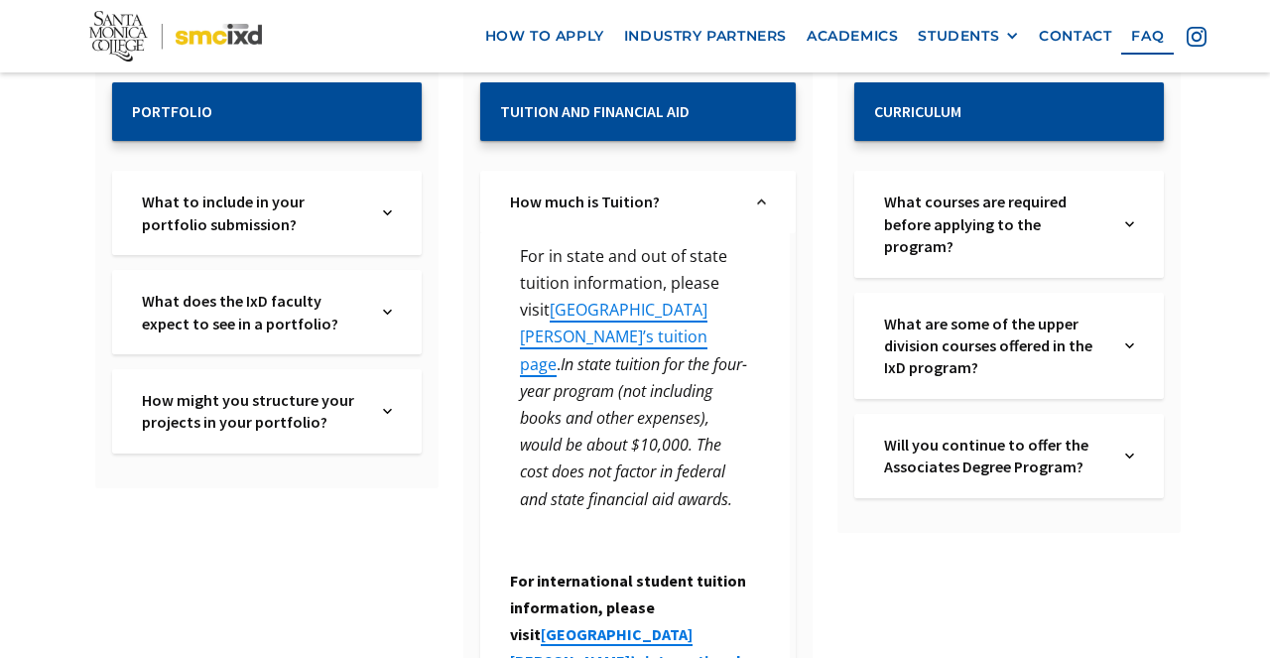
scroll to position [1913, 0]
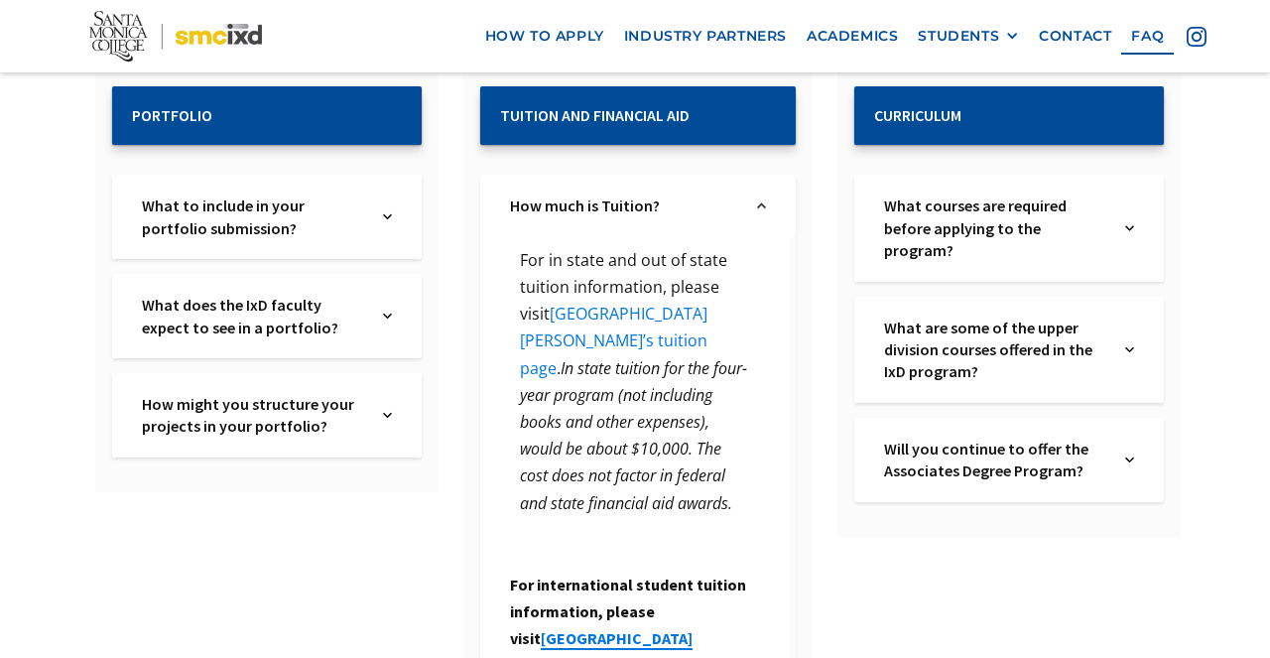
click at [707, 303] on link "Santa Monica College’s tuition page" at bounding box center [613, 340] width 187 height 75
